Goal: Task Accomplishment & Management: Use online tool/utility

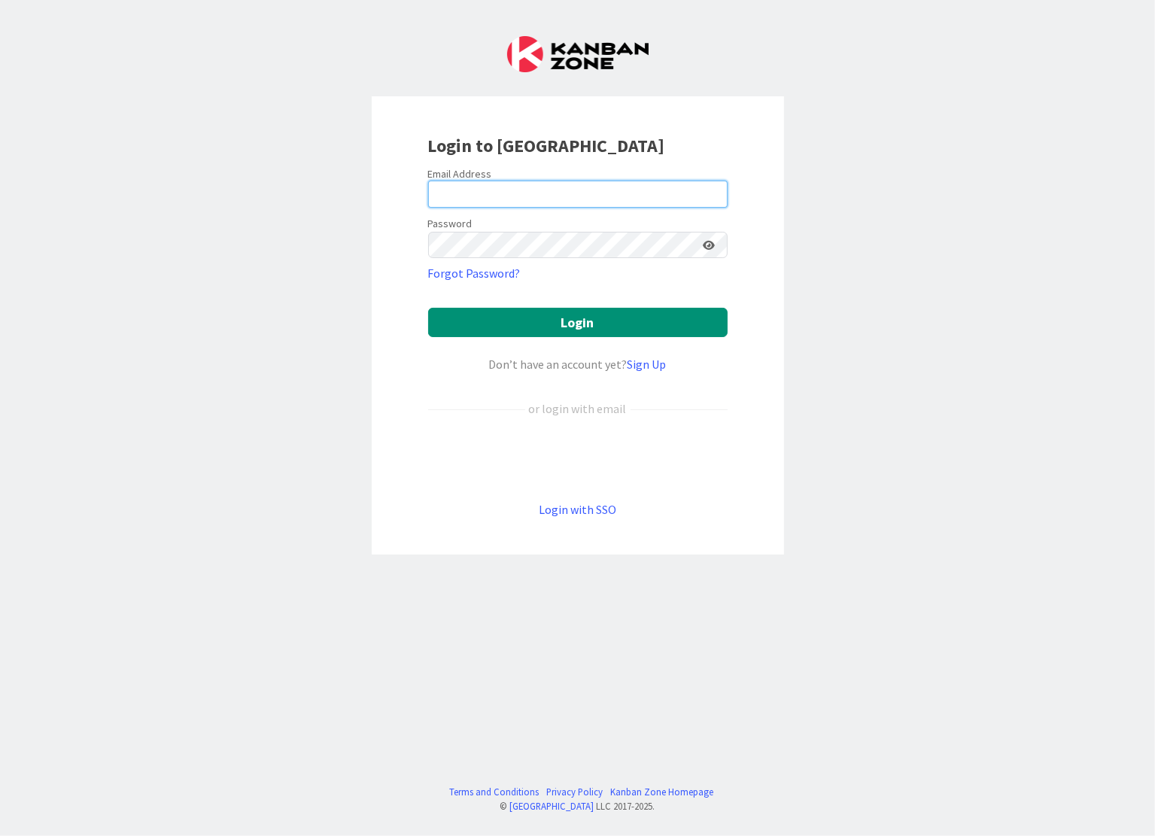
click at [460, 184] on input "email" at bounding box center [577, 194] width 299 height 27
type input "[PERSON_NAME][EMAIL_ADDRESS][DOMAIN_NAME]"
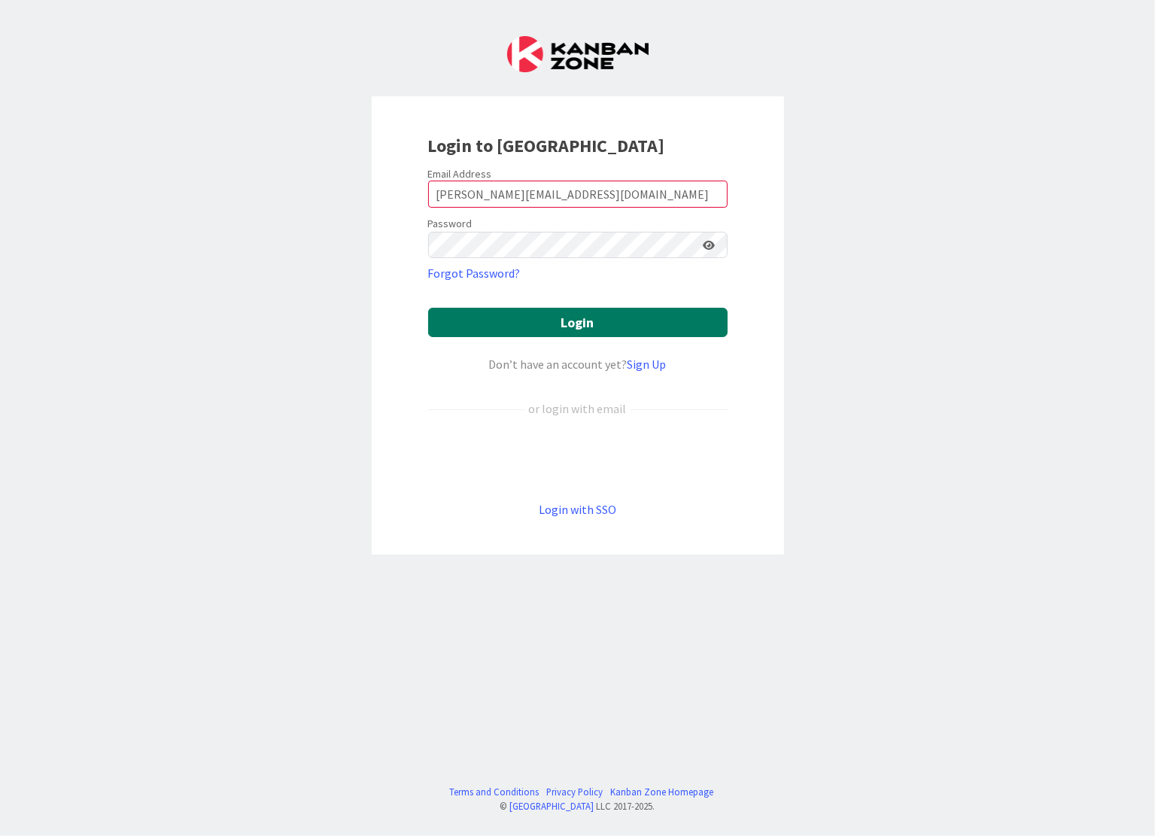
click at [587, 318] on button "Login" at bounding box center [577, 322] width 299 height 29
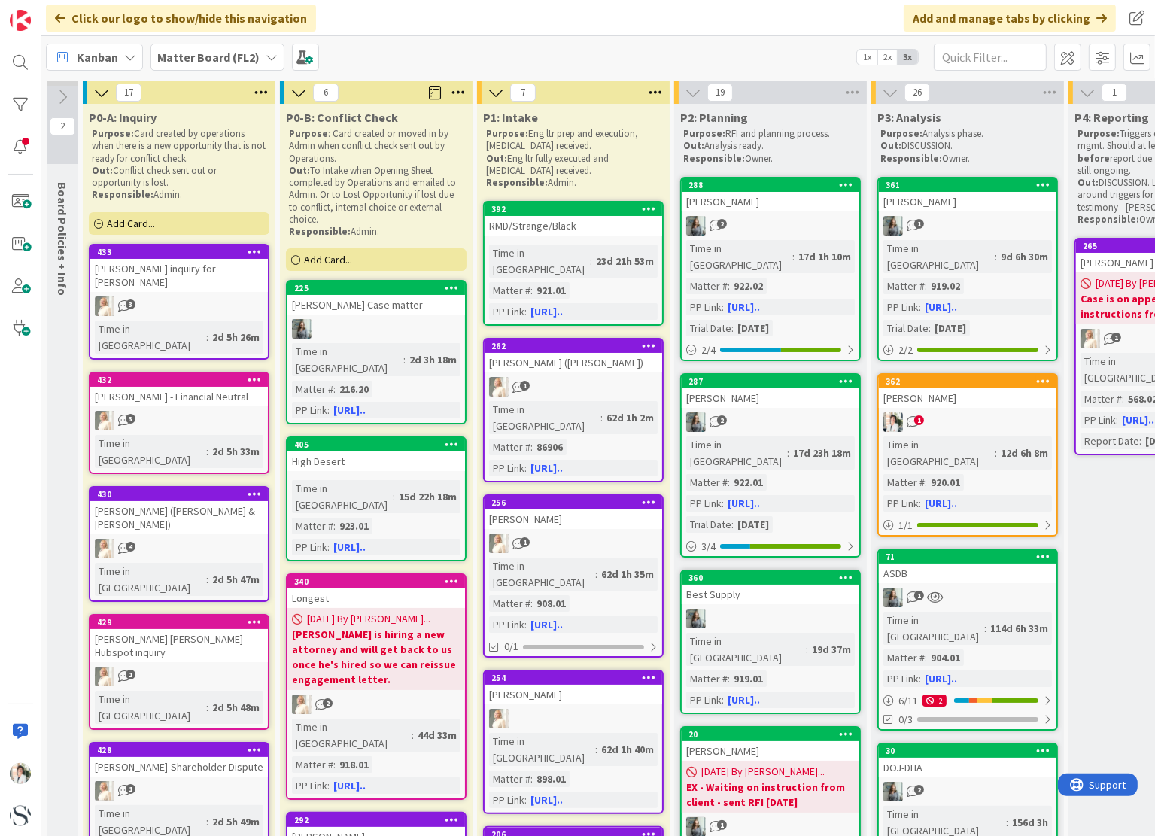
click at [88, 59] on span "Kanban" at bounding box center [97, 57] width 41 height 18
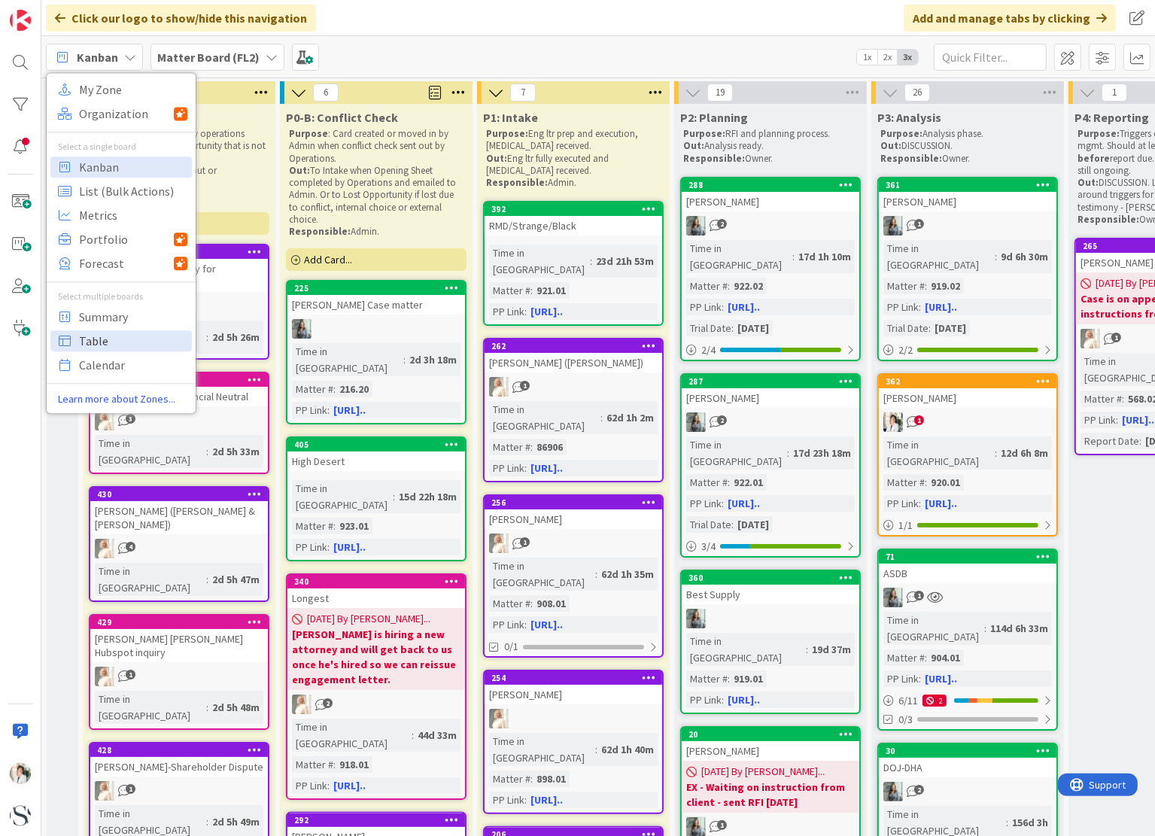
click at [93, 340] on span "Table" at bounding box center [133, 340] width 108 height 23
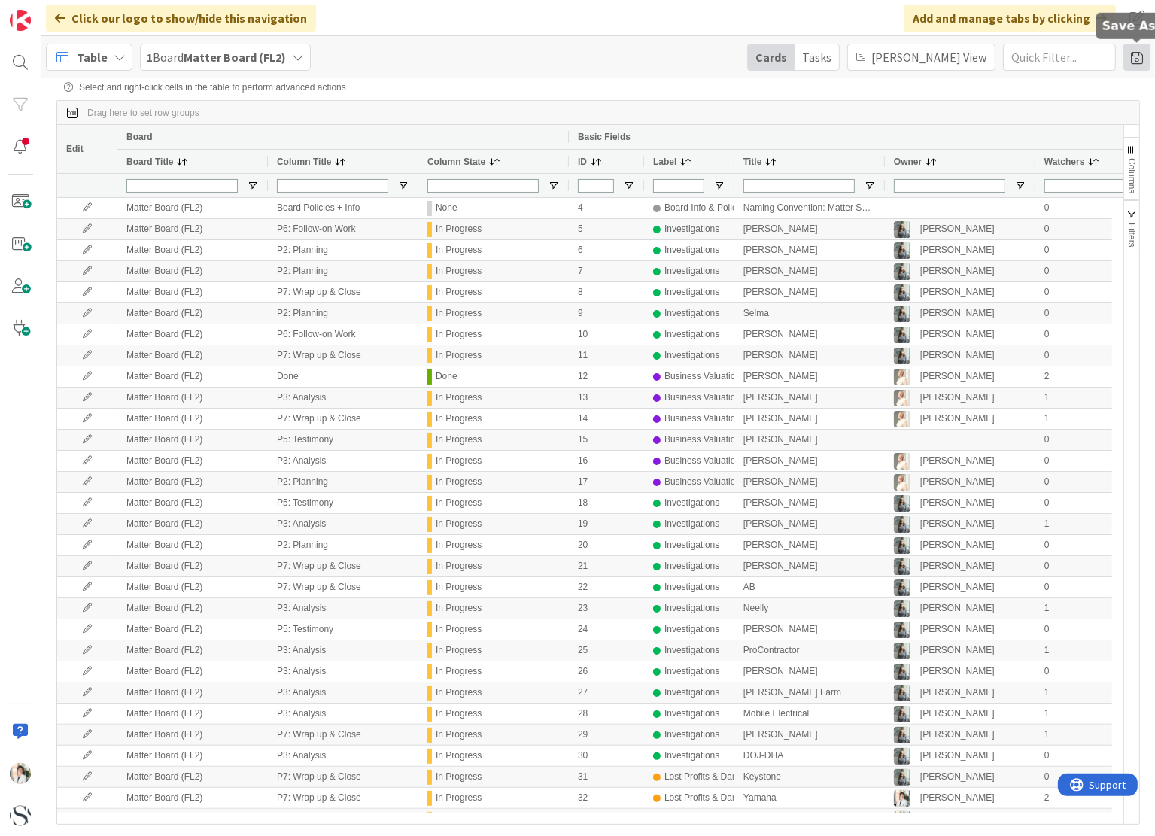
click at [1137, 59] on span at bounding box center [1136, 57] width 27 height 27
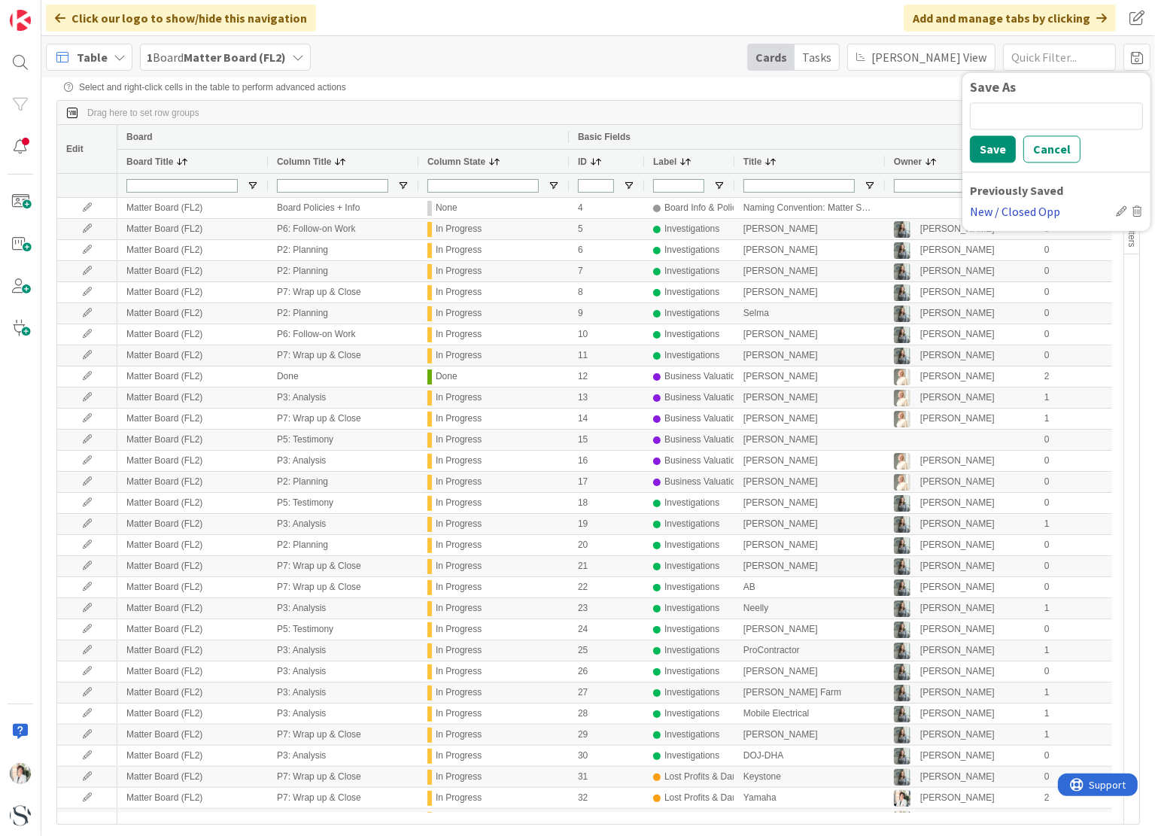
click at [1007, 206] on div "New / Closed Opp" at bounding box center [1040, 211] width 140 height 18
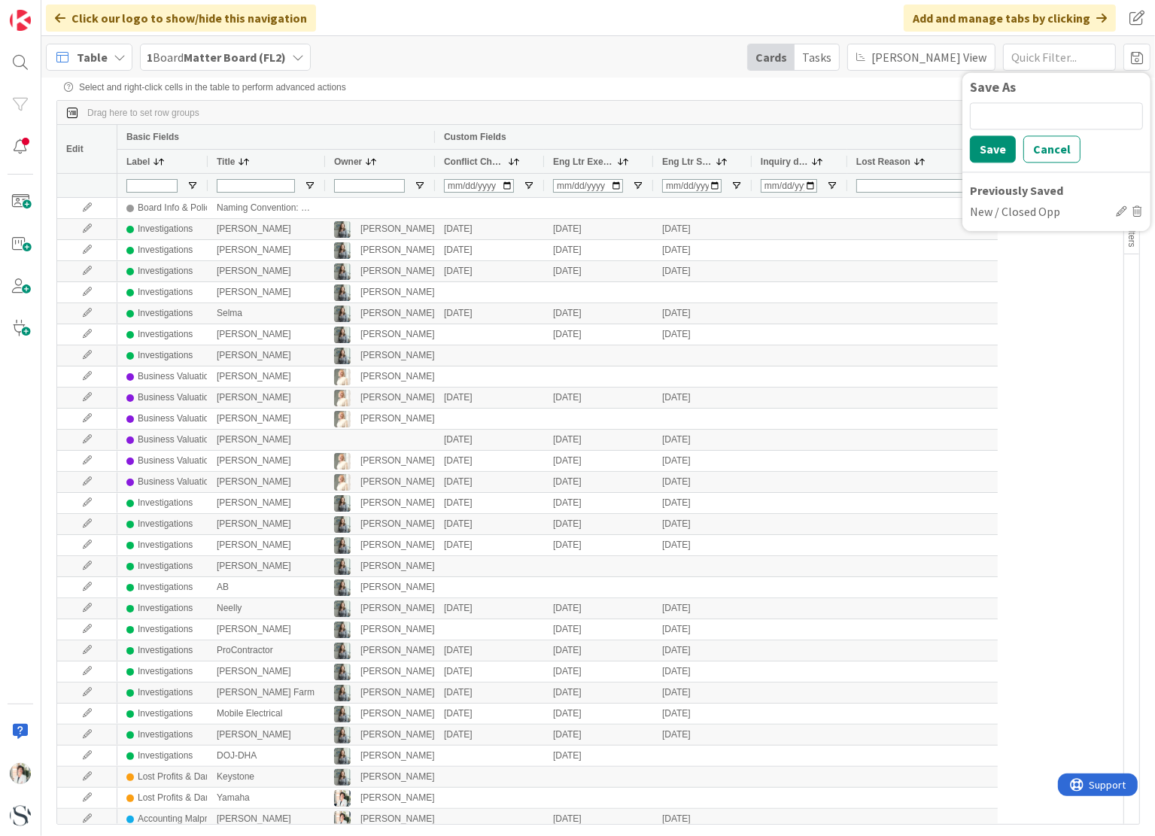
click at [790, 159] on span "Inquiry date" at bounding box center [783, 161] width 47 height 11
click at [790, 162] on span "Inquiry date" at bounding box center [783, 161] width 47 height 11
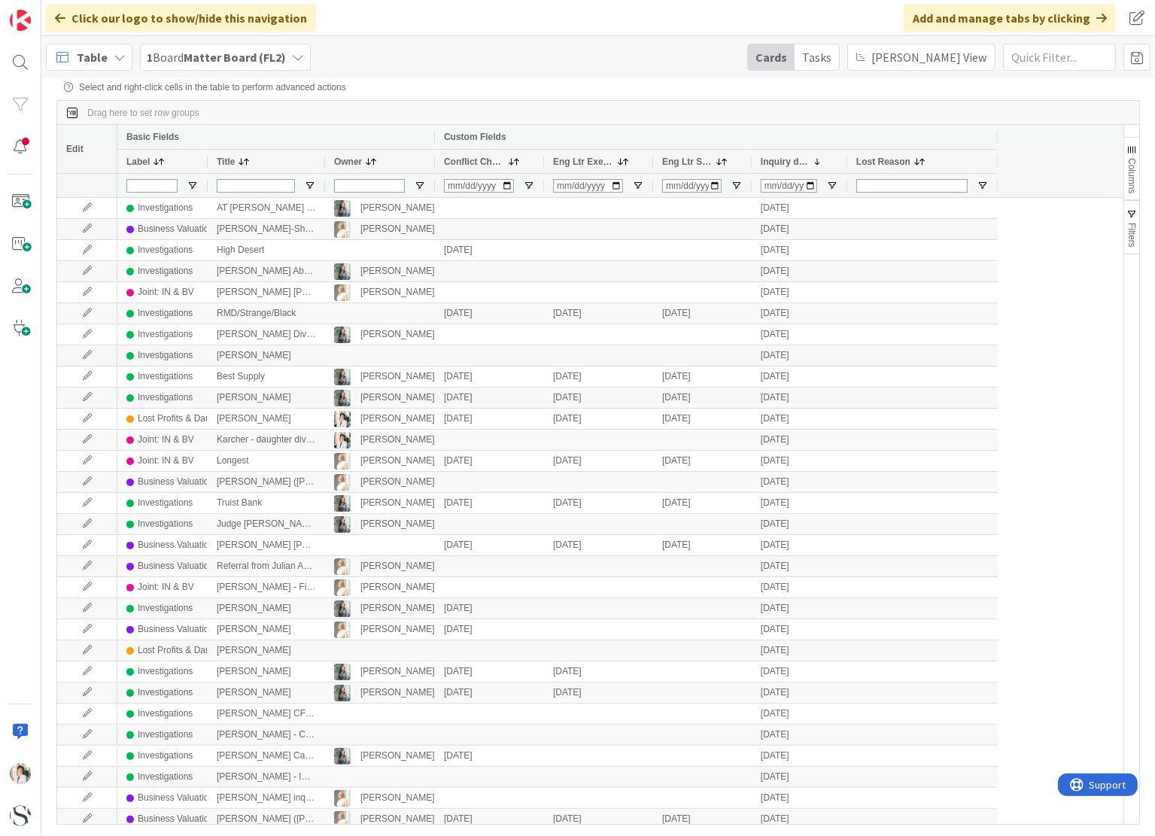
click at [469, 165] on span "Conflict Check" at bounding box center [474, 161] width 61 height 11
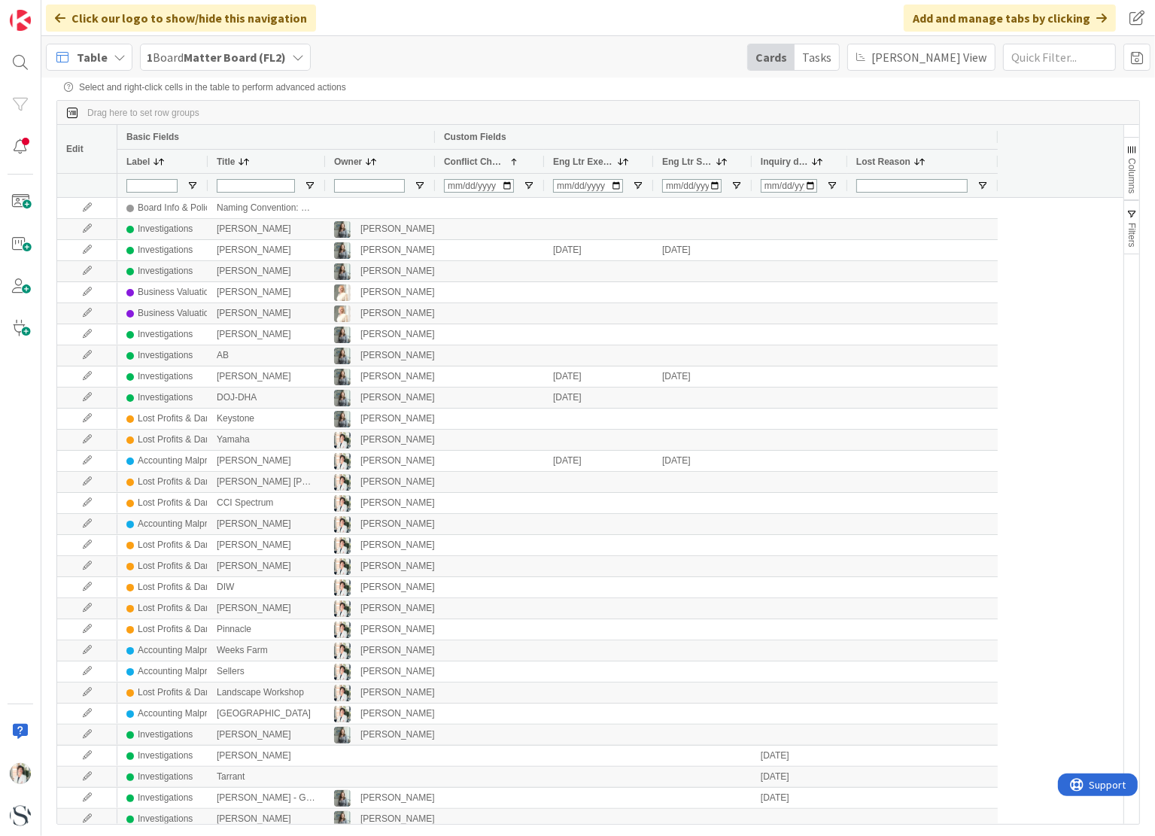
click at [469, 165] on span "Conflict Check" at bounding box center [474, 161] width 61 height 11
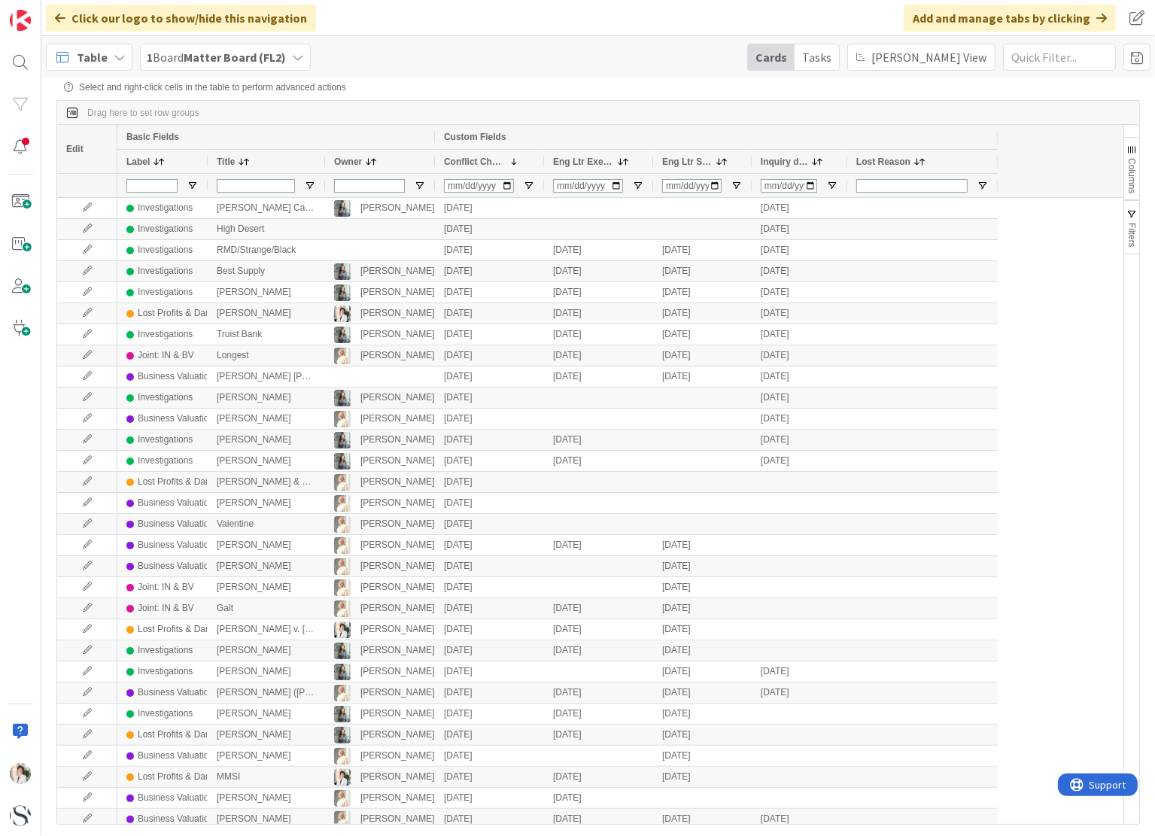
click at [593, 162] on span "Eng Ltr Executed" at bounding box center [583, 161] width 61 height 11
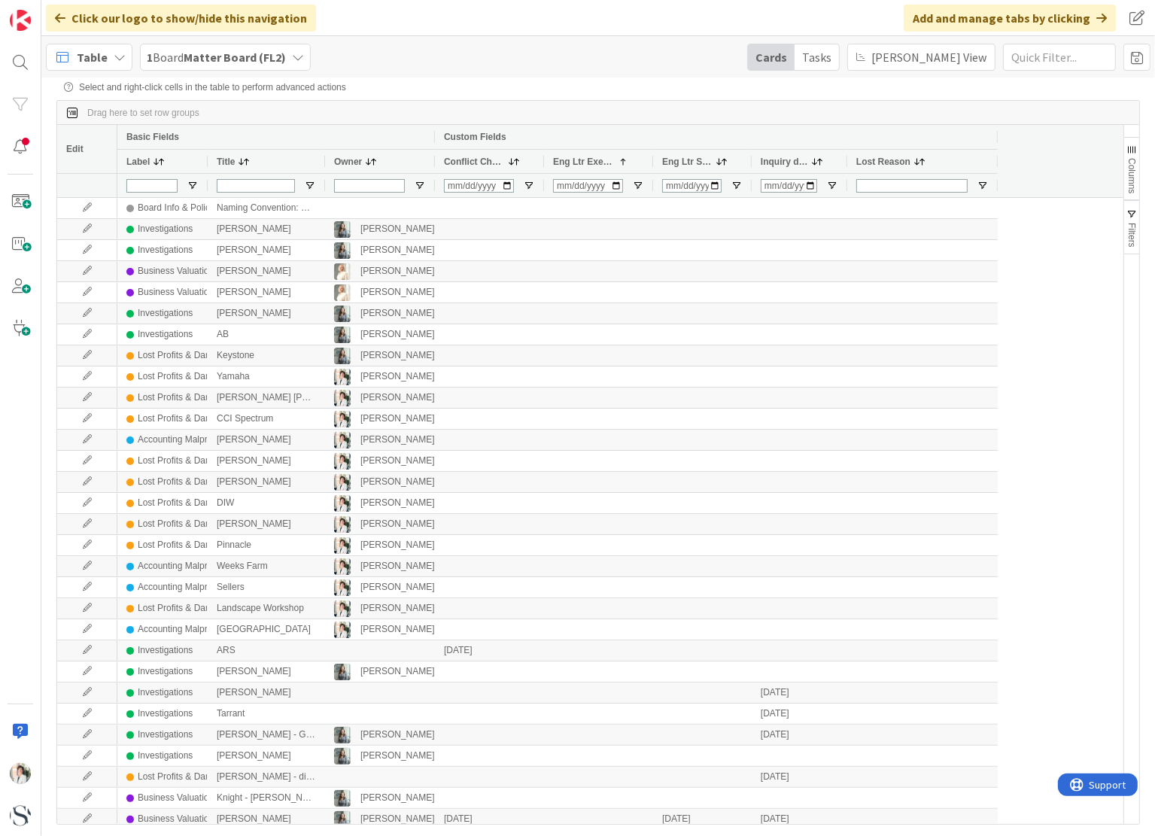
click at [593, 162] on span "Eng Ltr Executed" at bounding box center [583, 161] width 61 height 11
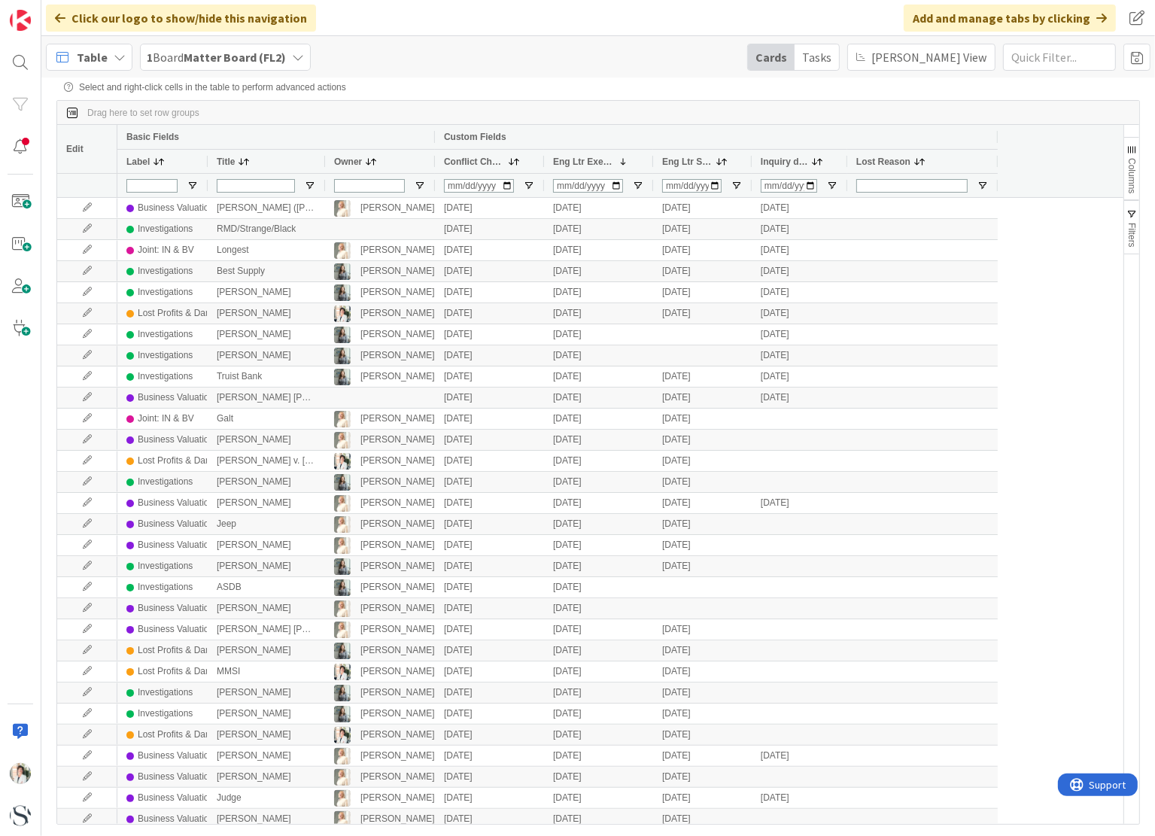
click at [65, 57] on icon at bounding box center [63, 57] width 20 height 20
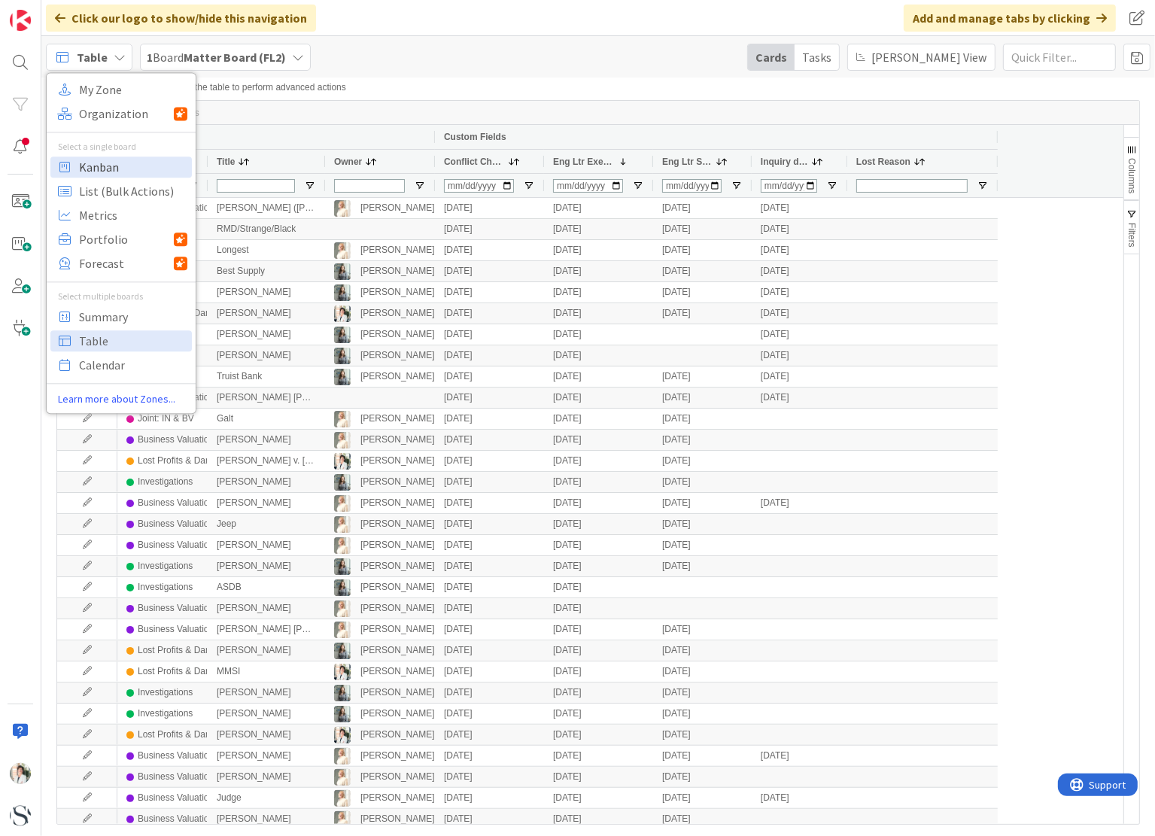
click at [99, 167] on span "Kanban" at bounding box center [133, 167] width 108 height 23
